Goal: Transaction & Acquisition: Obtain resource

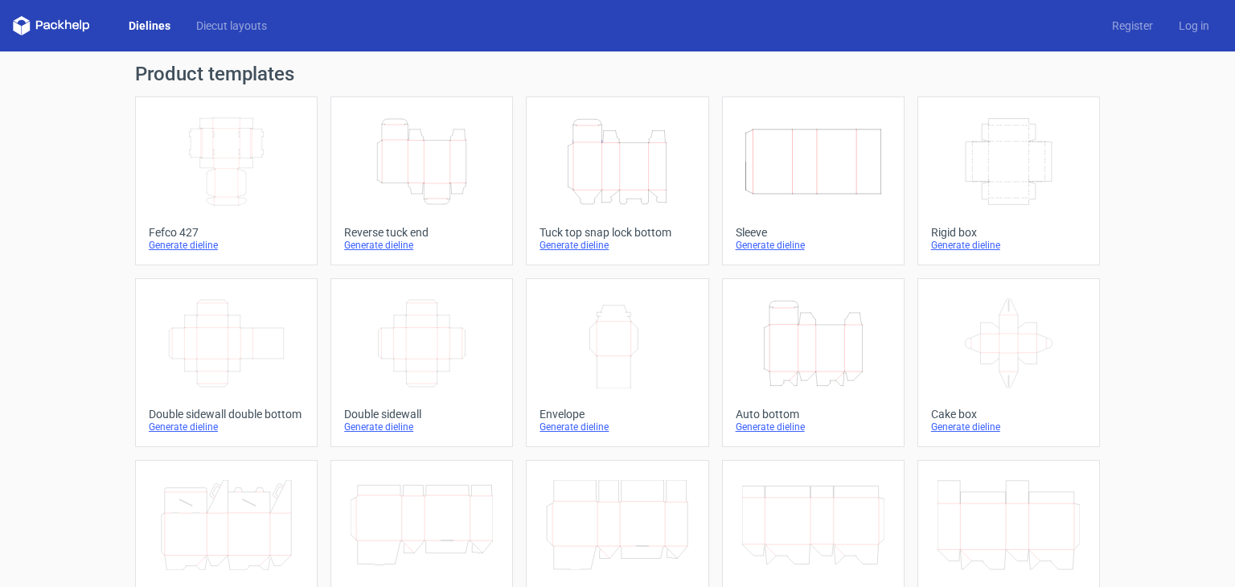
click at [609, 168] on icon "Height Depth Width" at bounding box center [617, 162] width 142 height 90
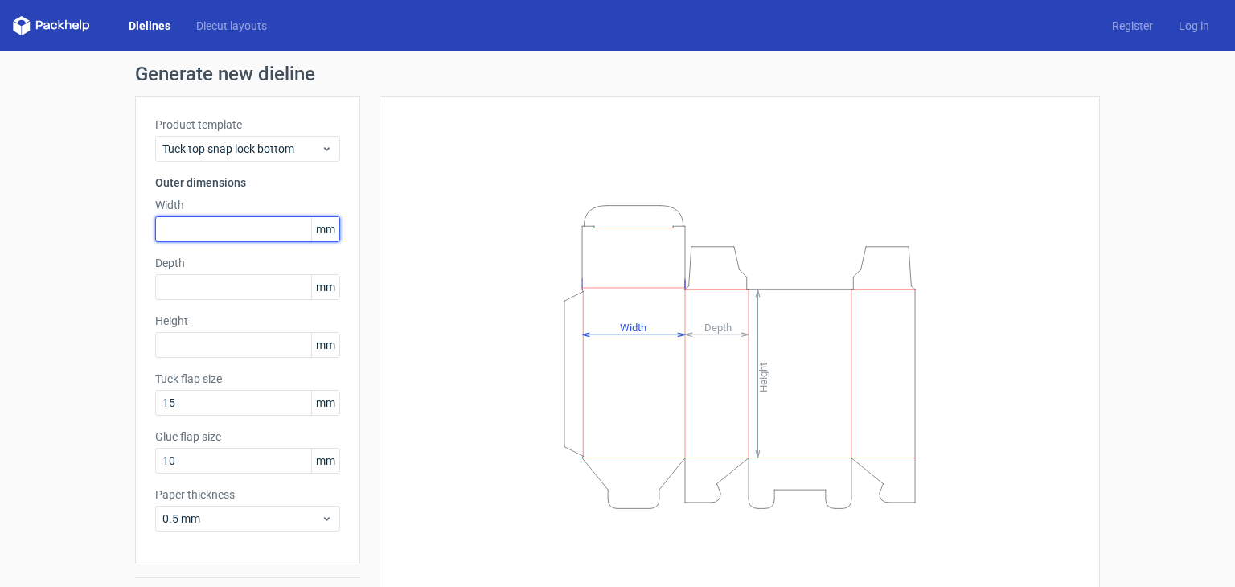
click at [235, 223] on input "text" at bounding box center [247, 229] width 185 height 26
type input "219"
type input "179"
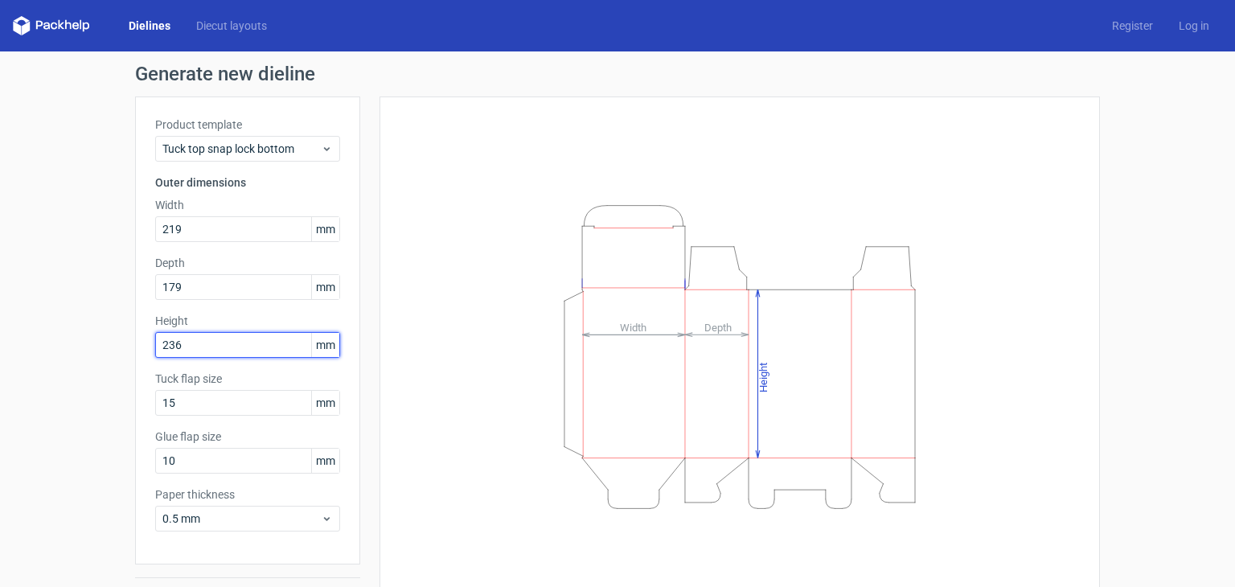
type input "236"
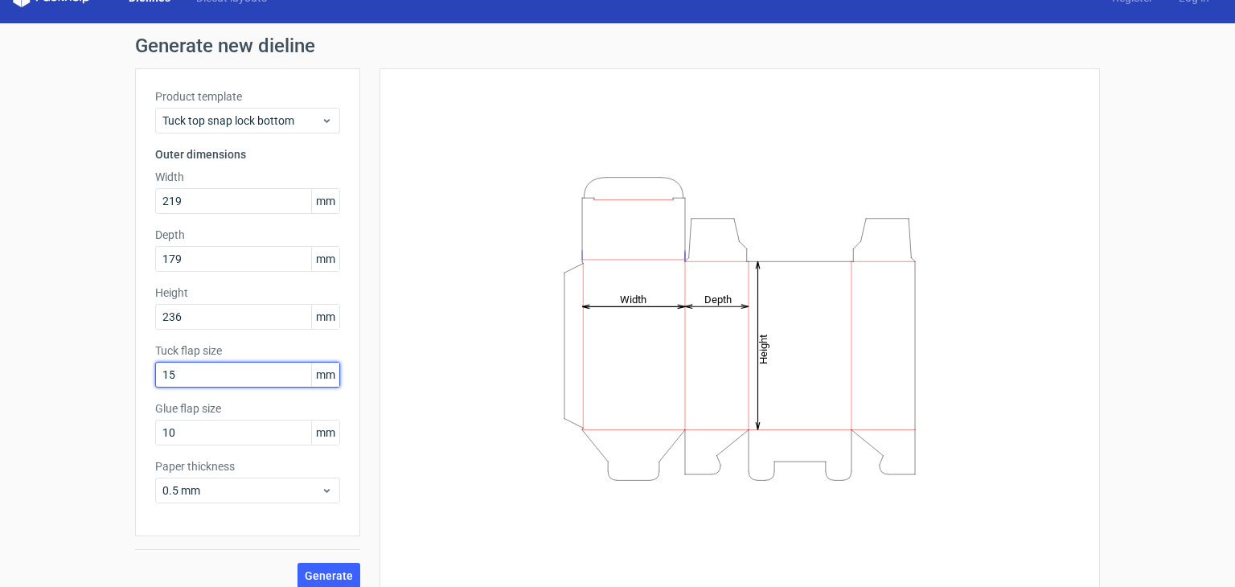
scroll to position [42, 0]
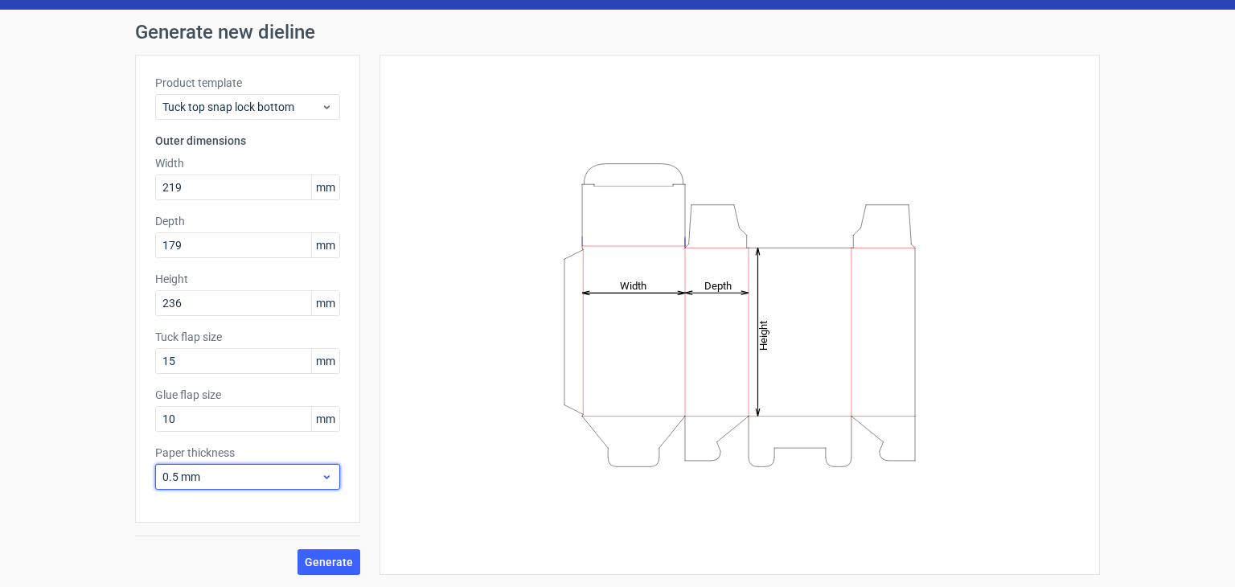
click at [274, 486] on div "0.5 mm" at bounding box center [247, 477] width 185 height 26
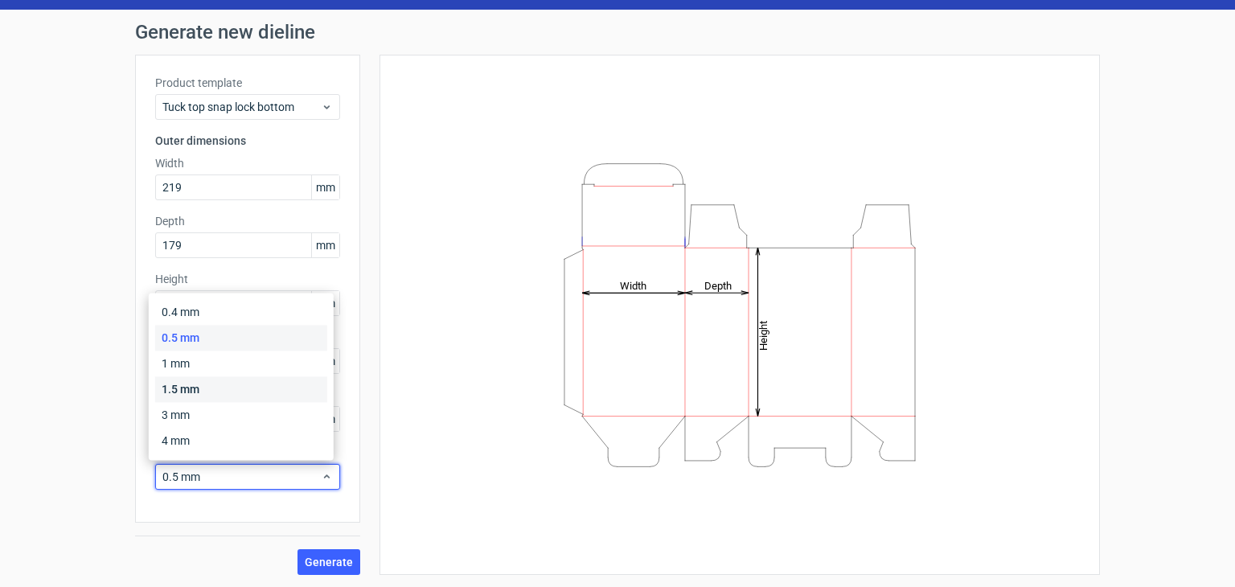
click at [260, 382] on div "1.5 mm" at bounding box center [241, 389] width 172 height 26
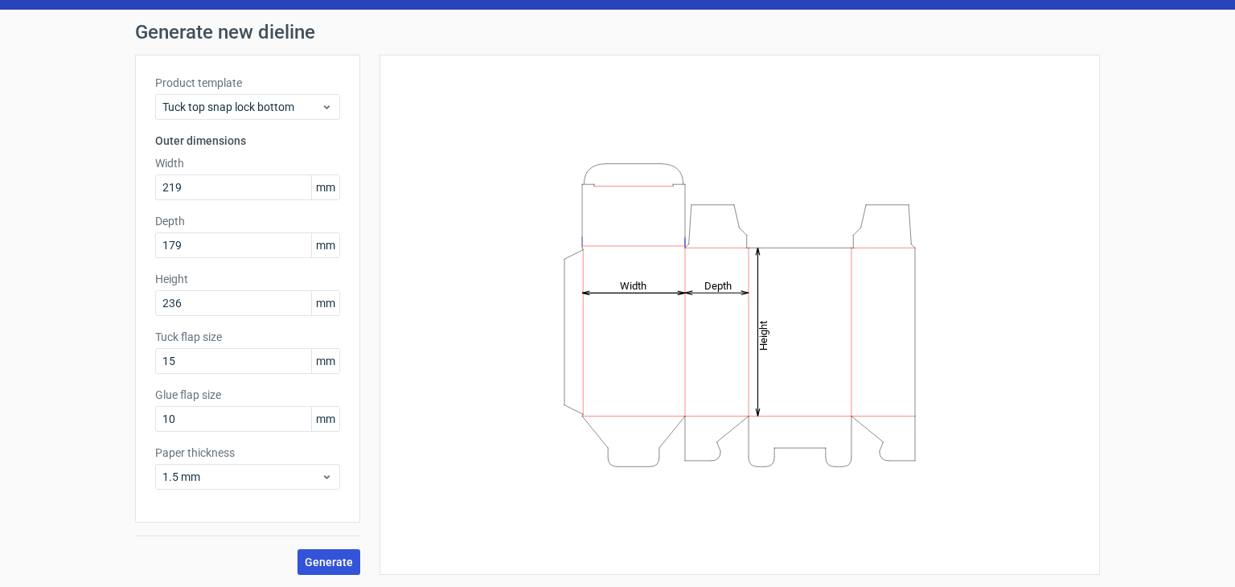
click at [312, 564] on span "Generate" at bounding box center [329, 561] width 48 height 11
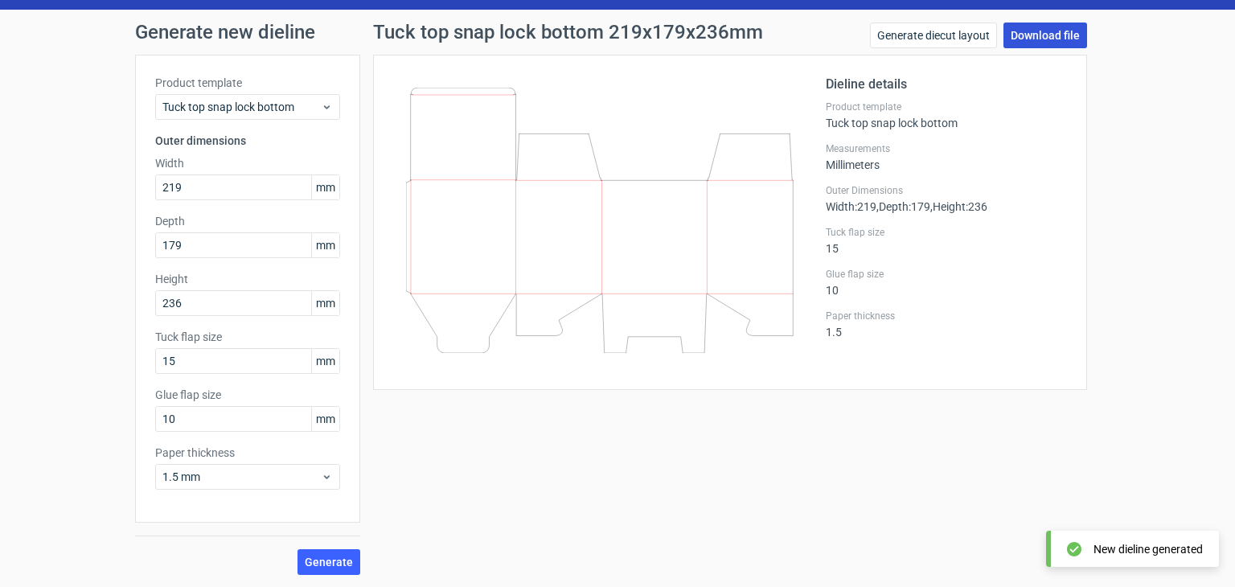
click at [1031, 42] on link "Download file" at bounding box center [1045, 36] width 84 height 26
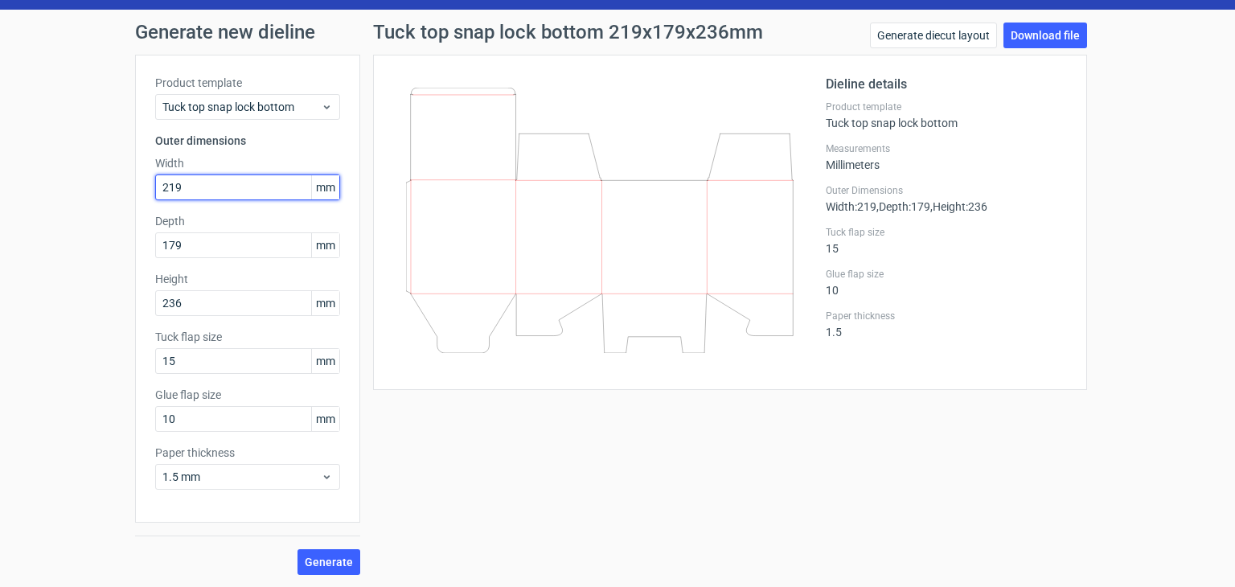
click at [221, 190] on input "219" at bounding box center [247, 187] width 185 height 26
type input "210"
type input "170"
type input "230"
click at [331, 568] on button "Generate" at bounding box center [328, 562] width 63 height 26
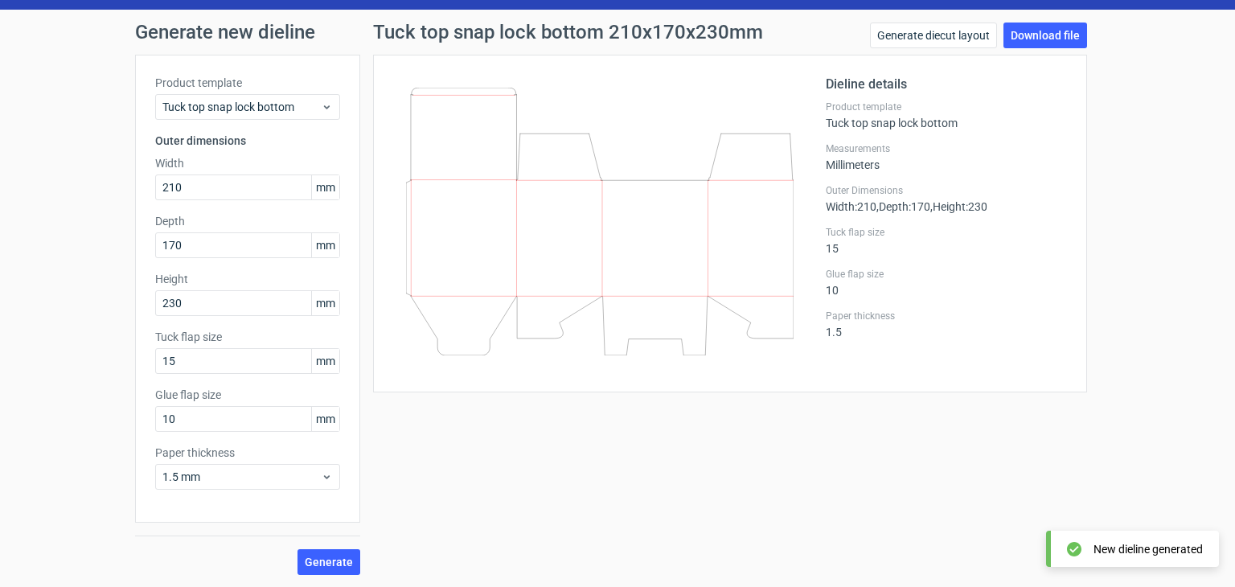
click at [1161, 553] on div "New dieline generated" at bounding box center [1147, 549] width 109 height 16
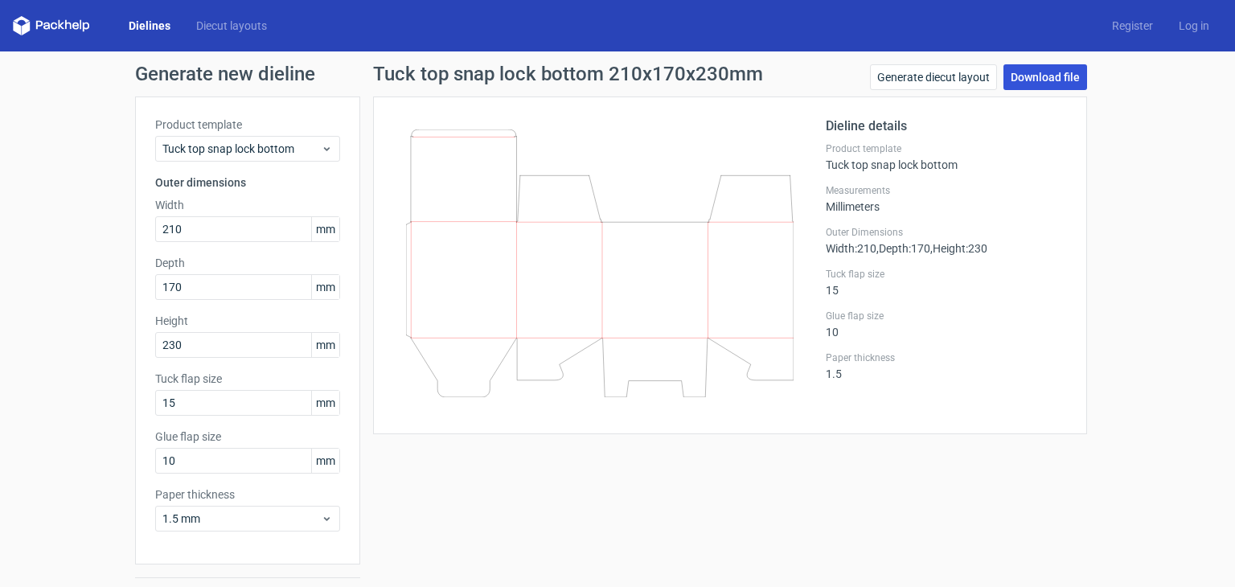
click at [1018, 76] on link "Download file" at bounding box center [1045, 77] width 84 height 26
